Goal: Check status: Check status

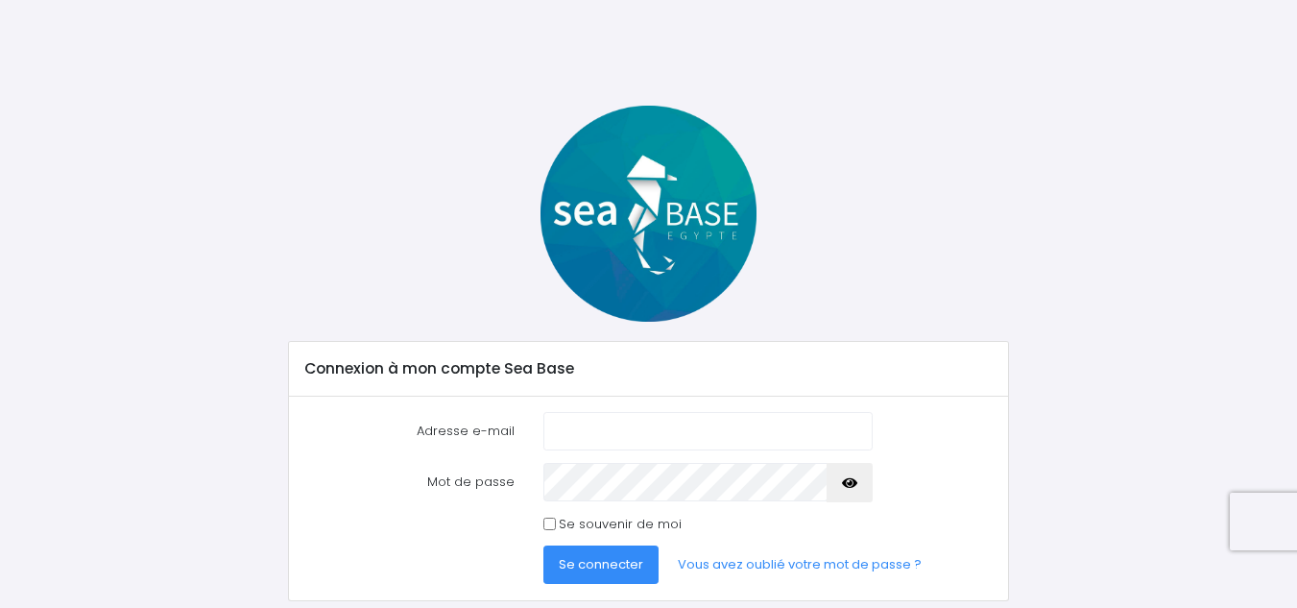
type input "[EMAIL_ADDRESS][DOMAIN_NAME]"
click at [533, 493] on div at bounding box center [708, 482] width 358 height 38
click at [590, 565] on span "Se connecter" at bounding box center [601, 564] width 84 height 18
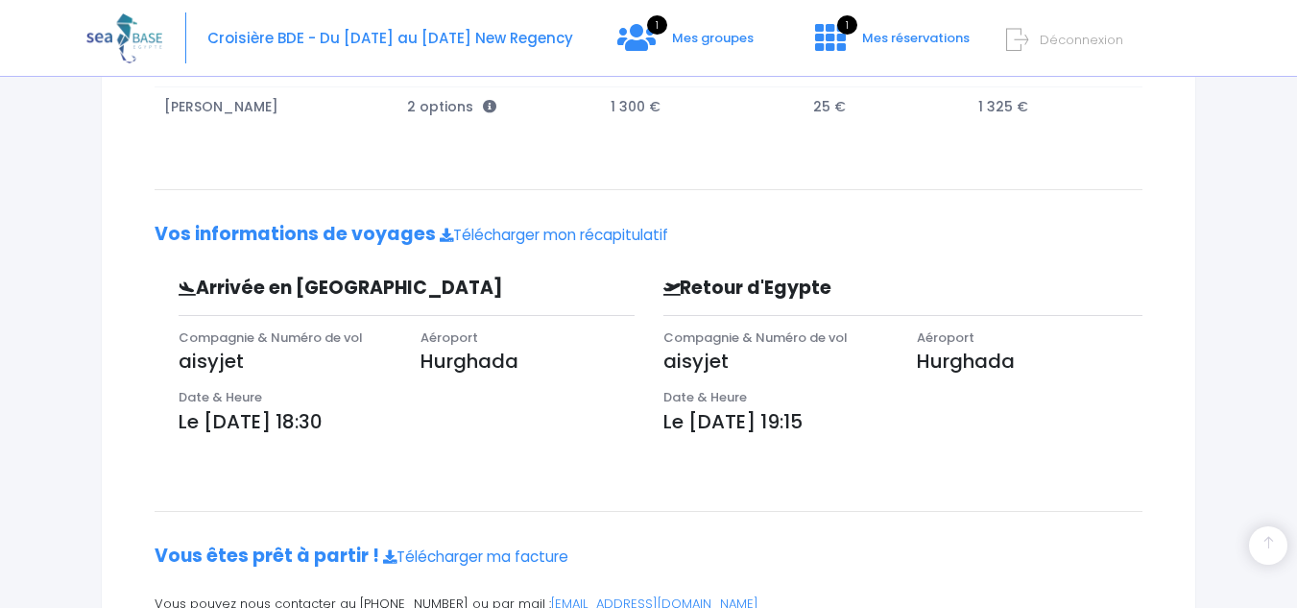
scroll to position [308, 0]
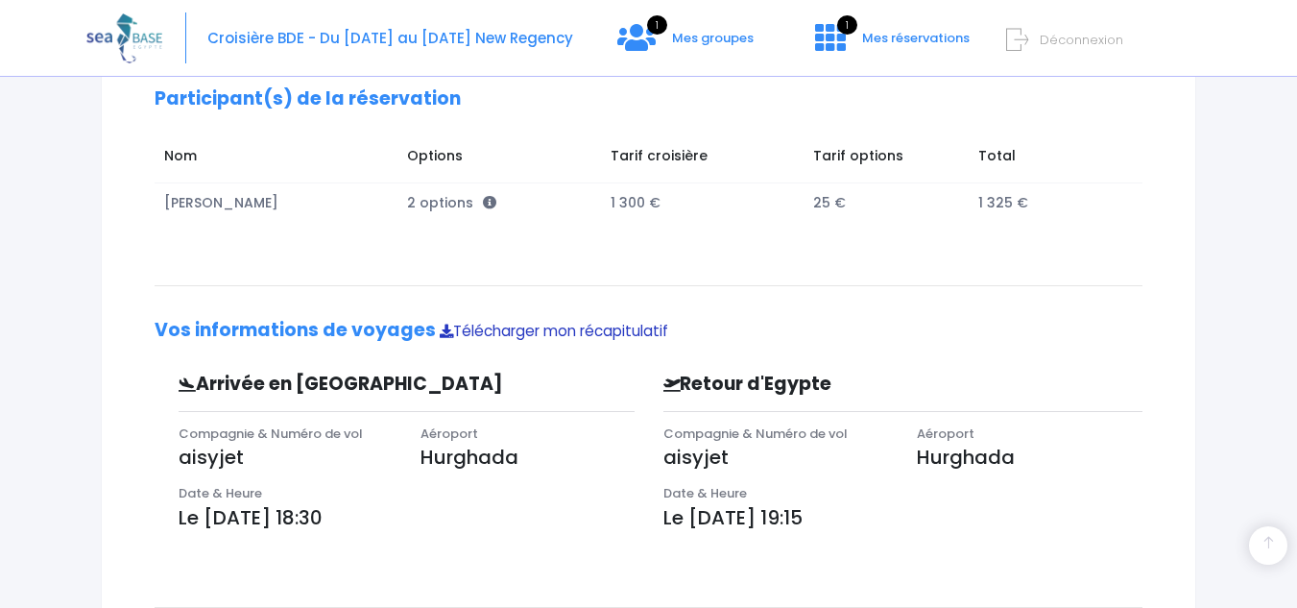
click at [606, 332] on link "Télécharger mon récapitulatif" at bounding box center [554, 331] width 229 height 20
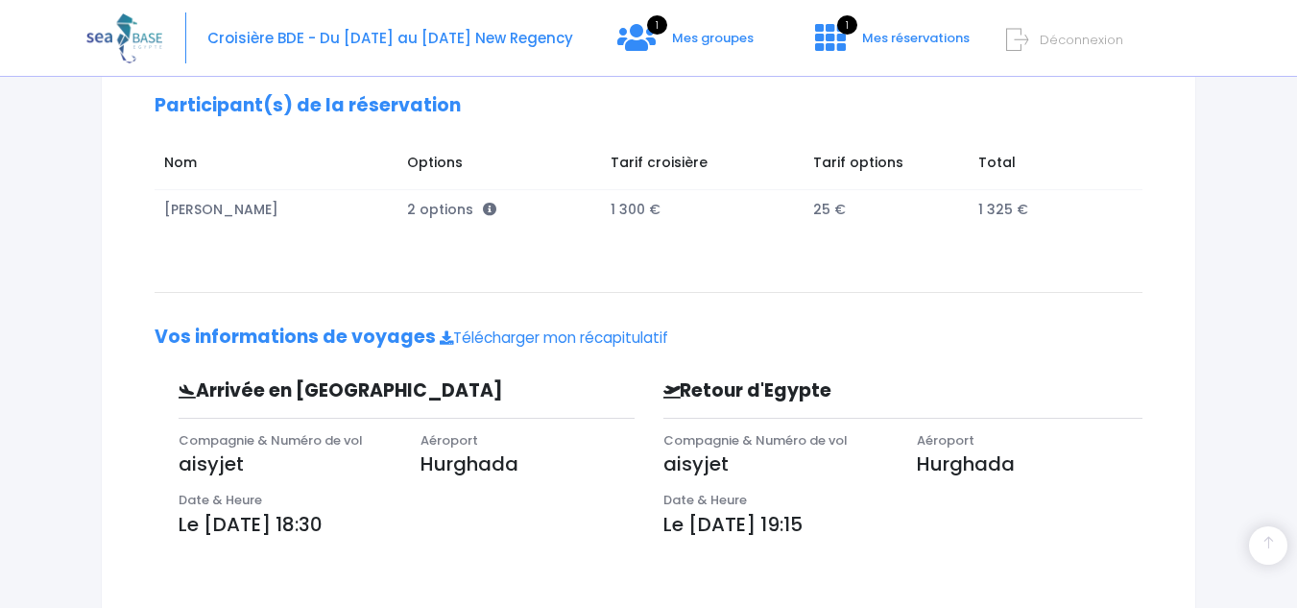
scroll to position [0, 0]
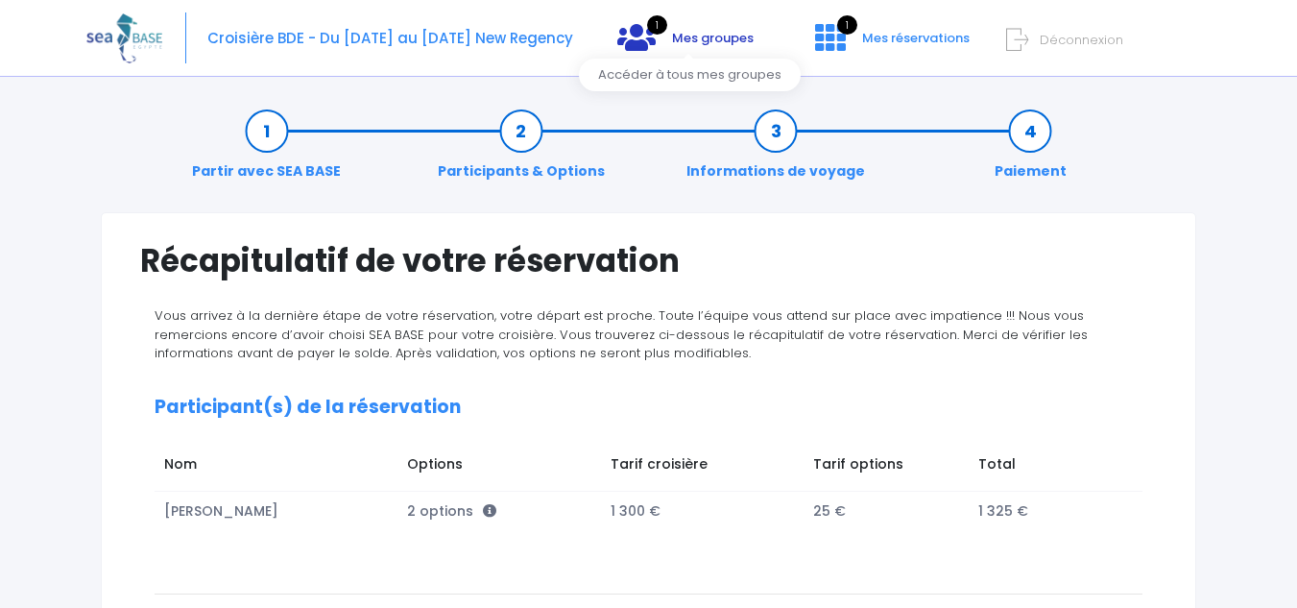
click at [689, 34] on span "Mes groupes" at bounding box center [713, 38] width 82 height 18
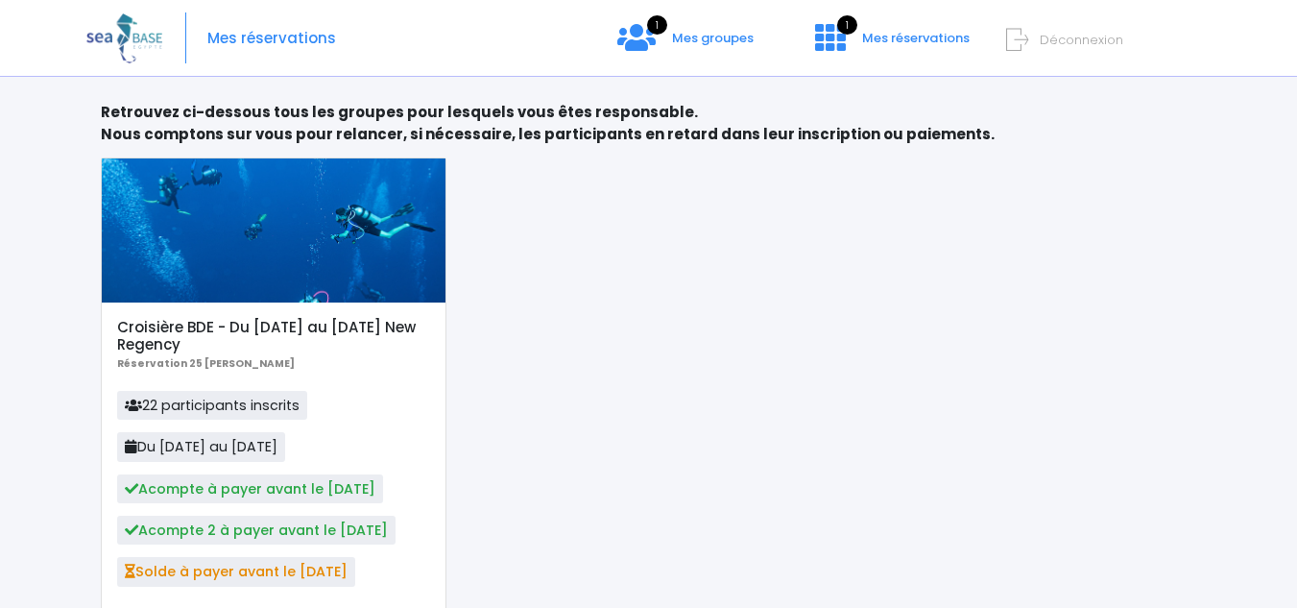
scroll to position [209, 0]
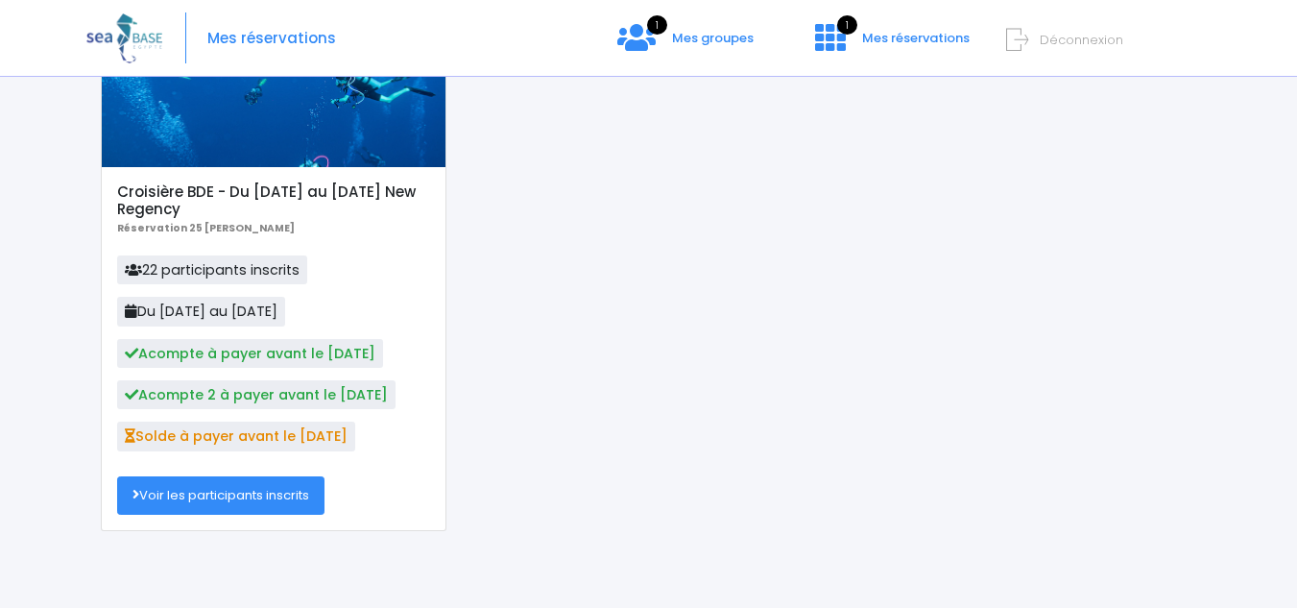
click at [268, 496] on link "Voir les participants inscrits" at bounding box center [220, 495] width 207 height 38
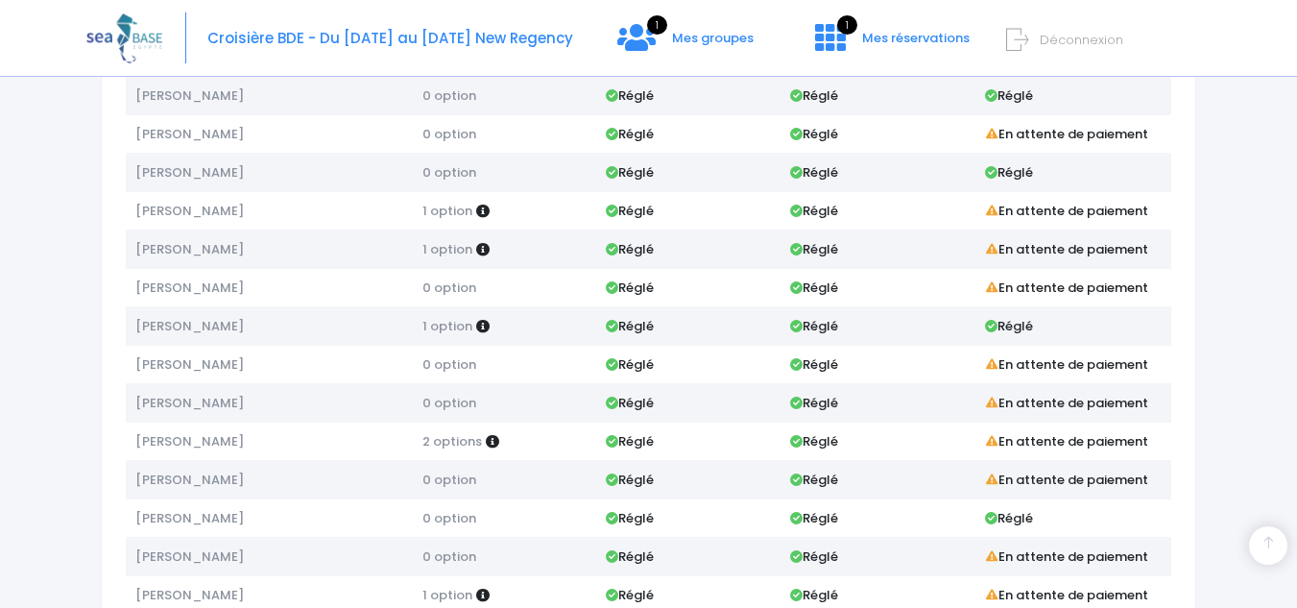
scroll to position [607, 0]
